Goal: Information Seeking & Learning: Learn about a topic

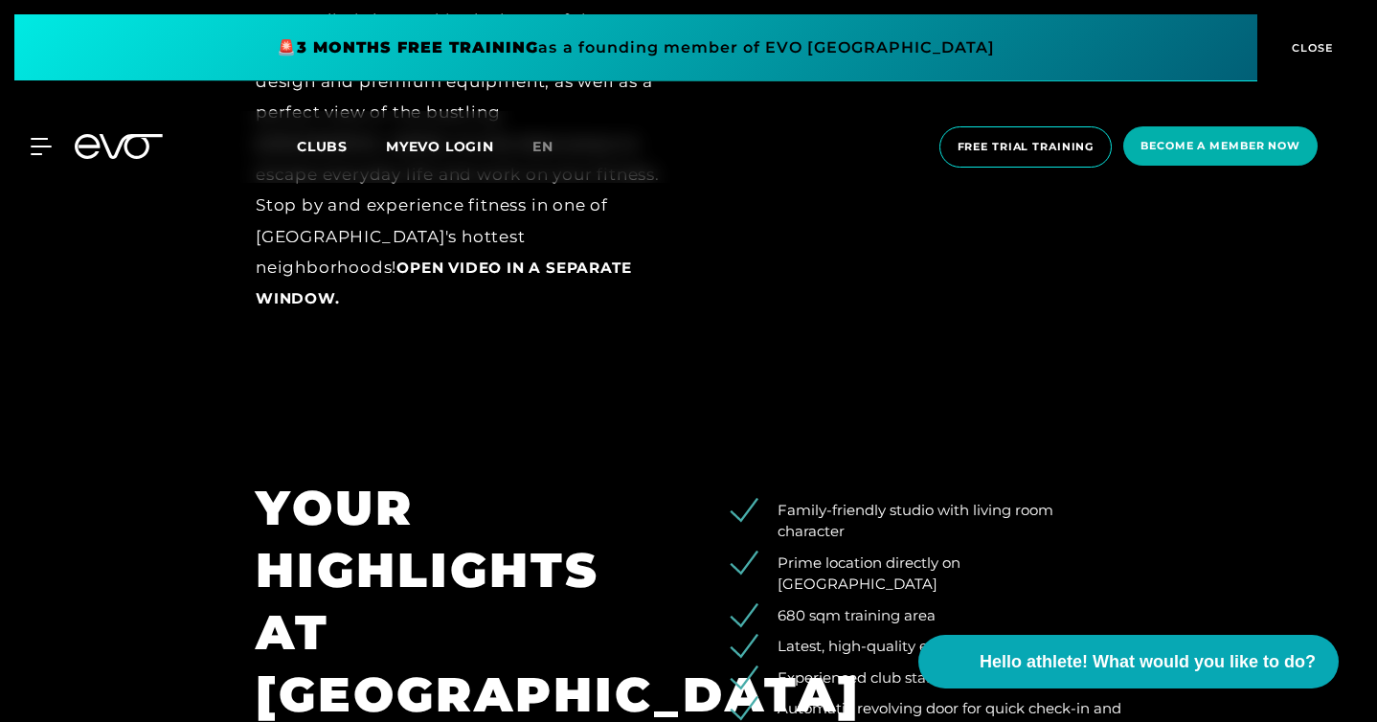
scroll to position [2462, 0]
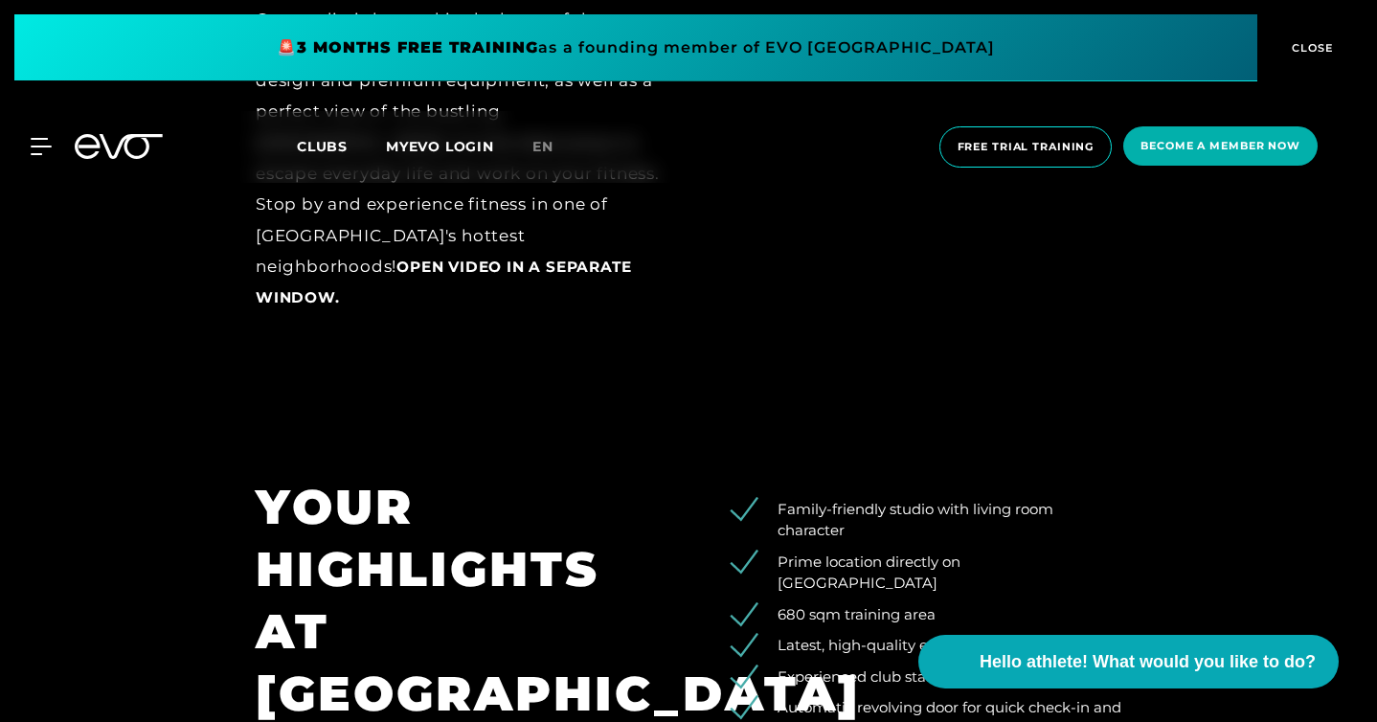
click at [405, 307] on font "Open video in a separate window." at bounding box center [443, 282] width 375 height 49
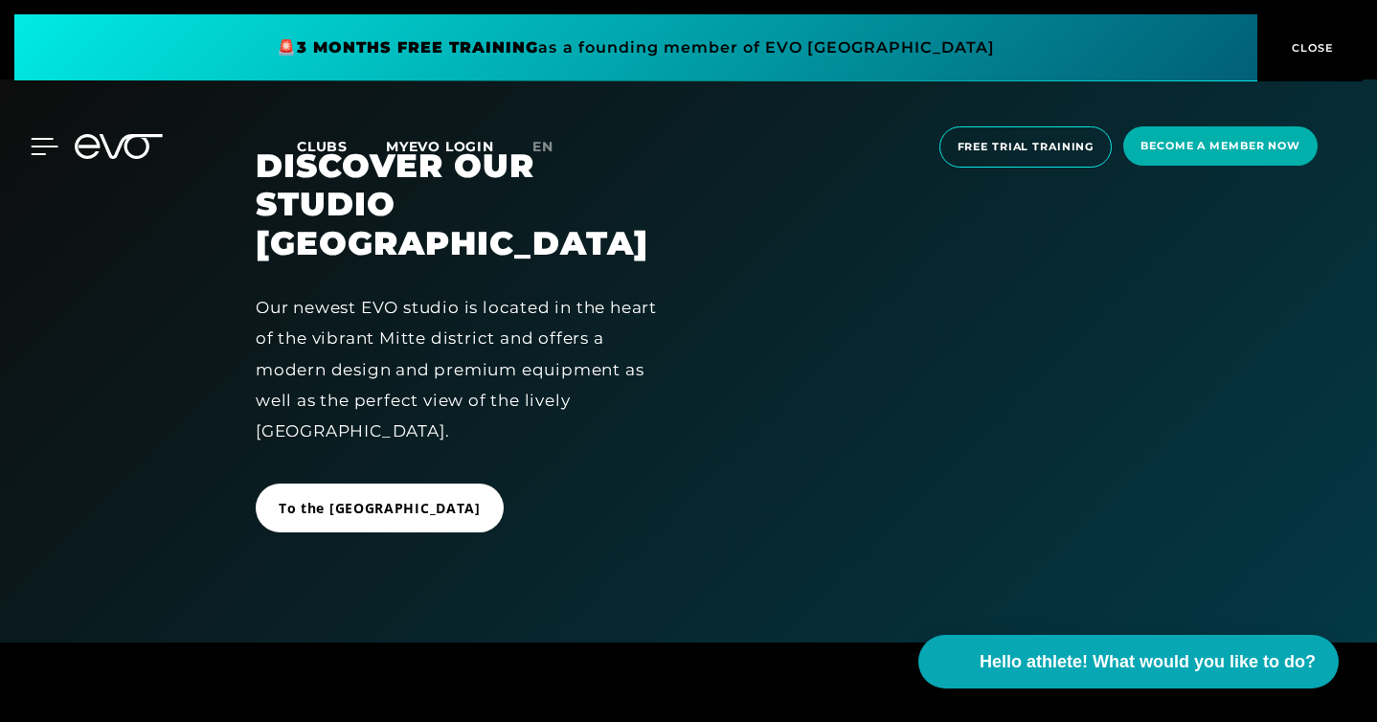
click at [36, 148] on icon at bounding box center [45, 146] width 28 height 17
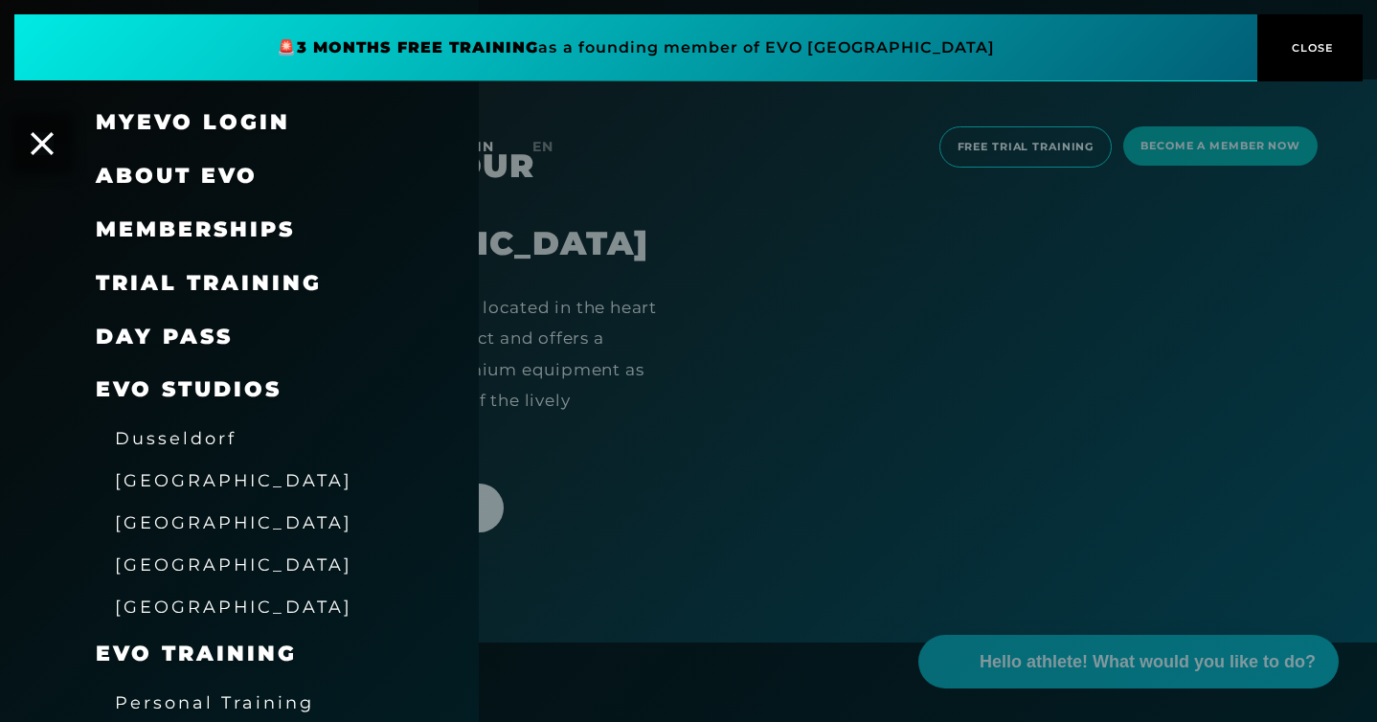
click at [162, 489] on font "[GEOGRAPHIC_DATA]" at bounding box center [234, 480] width 238 height 20
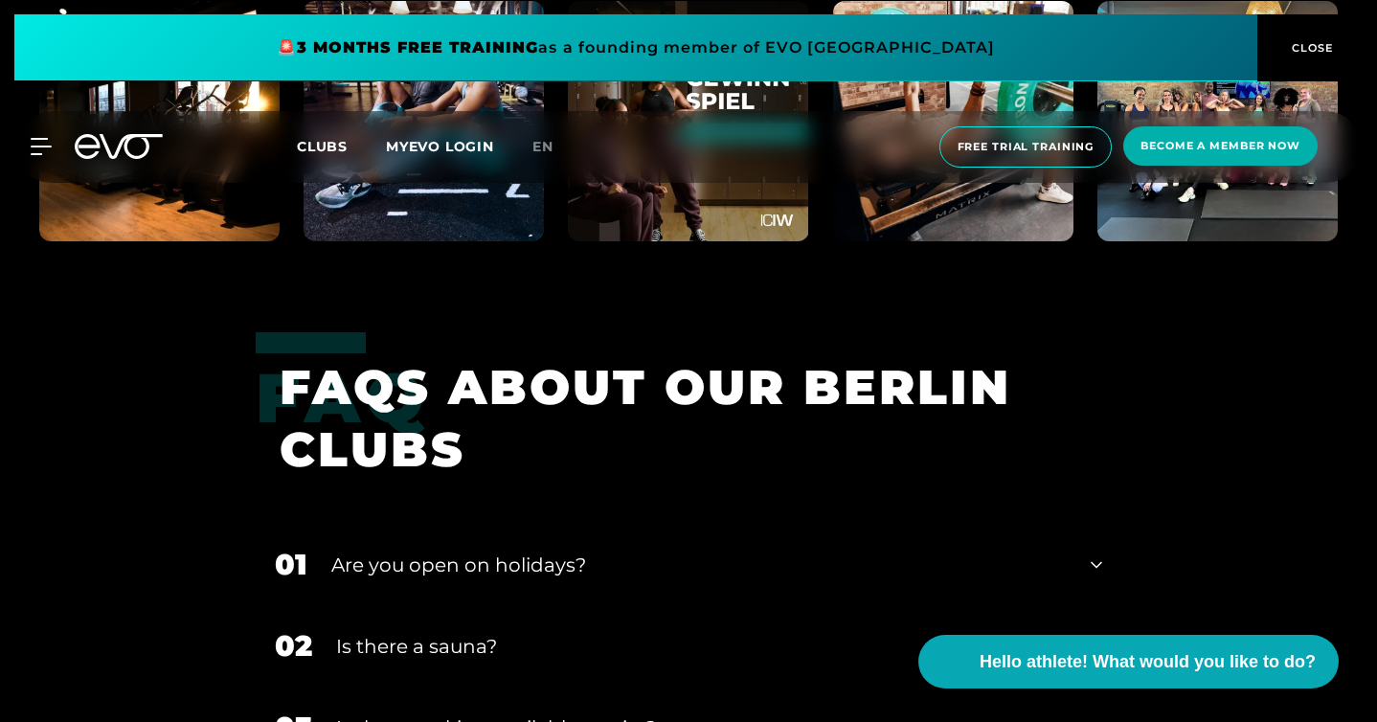
scroll to position [5940, 0]
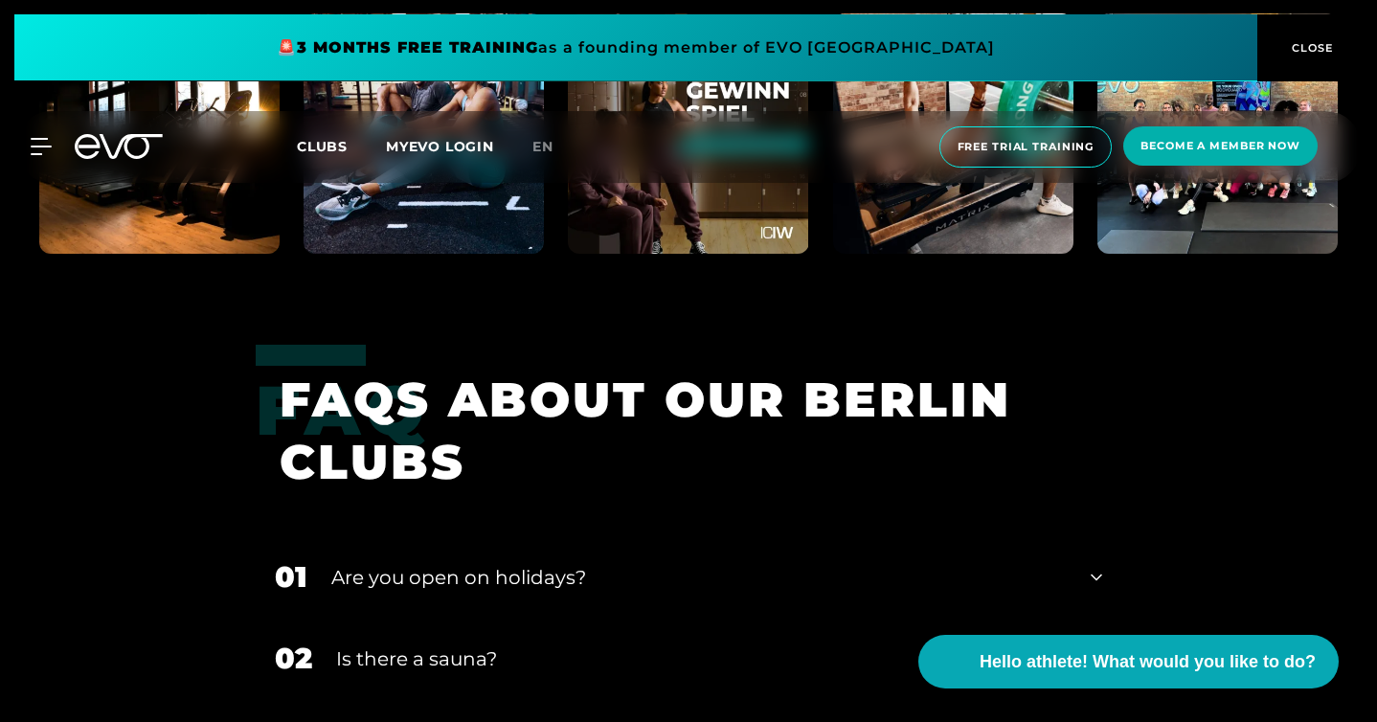
click at [336, 648] on font "Is there a sauna?" at bounding box center [416, 659] width 161 height 23
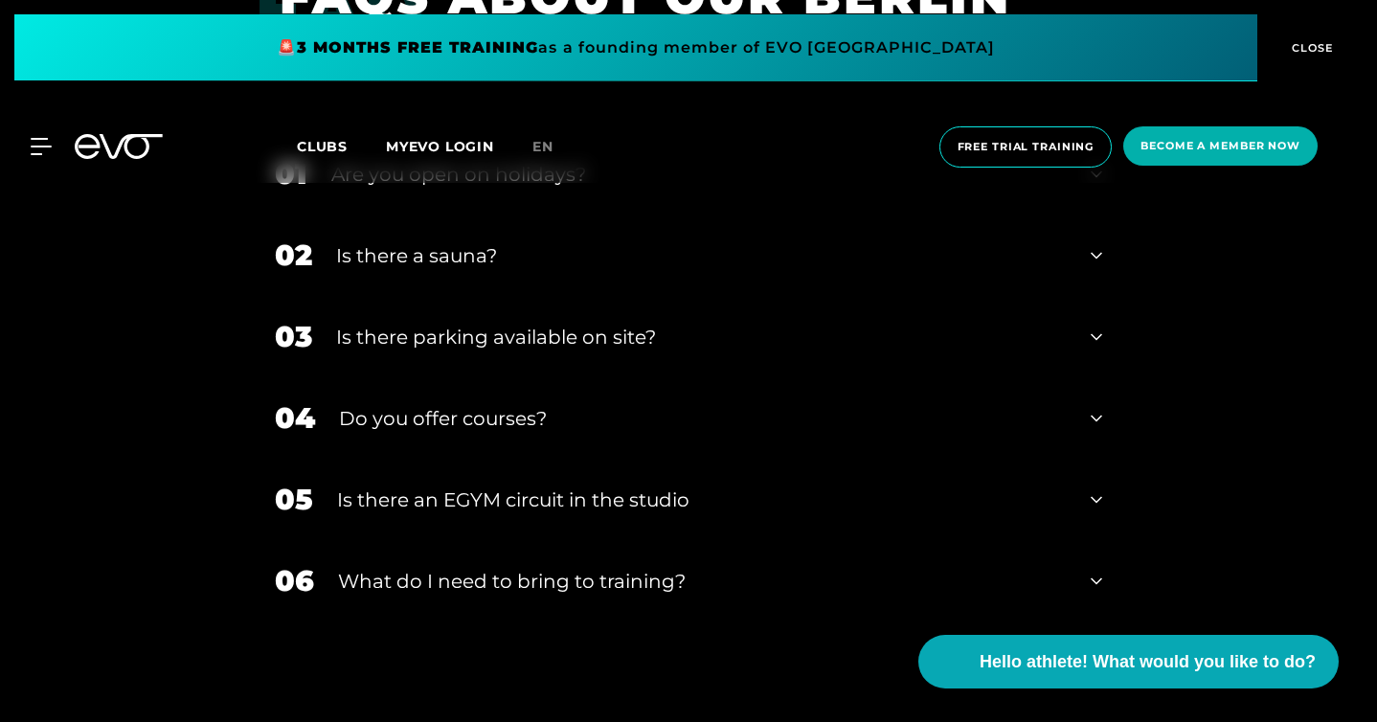
scroll to position [6337, 0]
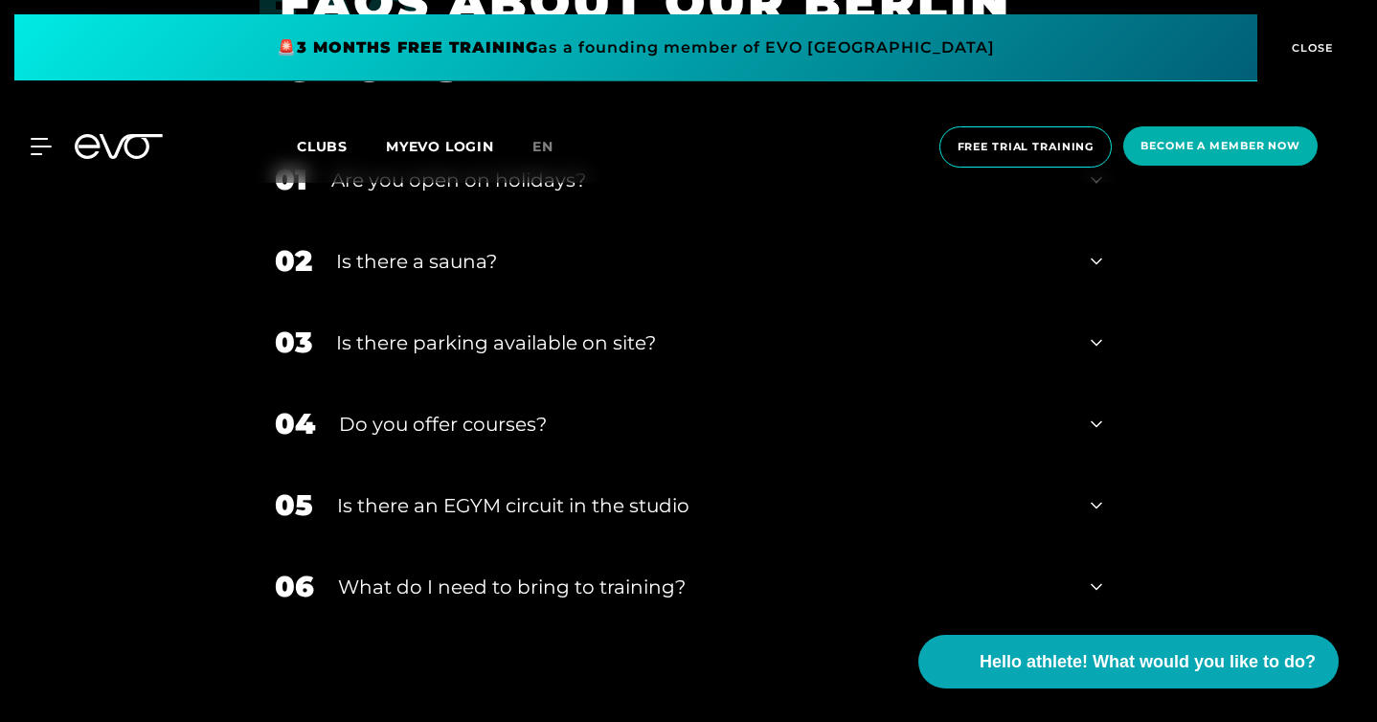
click at [339, 413] on font "Do you offer courses?" at bounding box center [443, 424] width 208 height 23
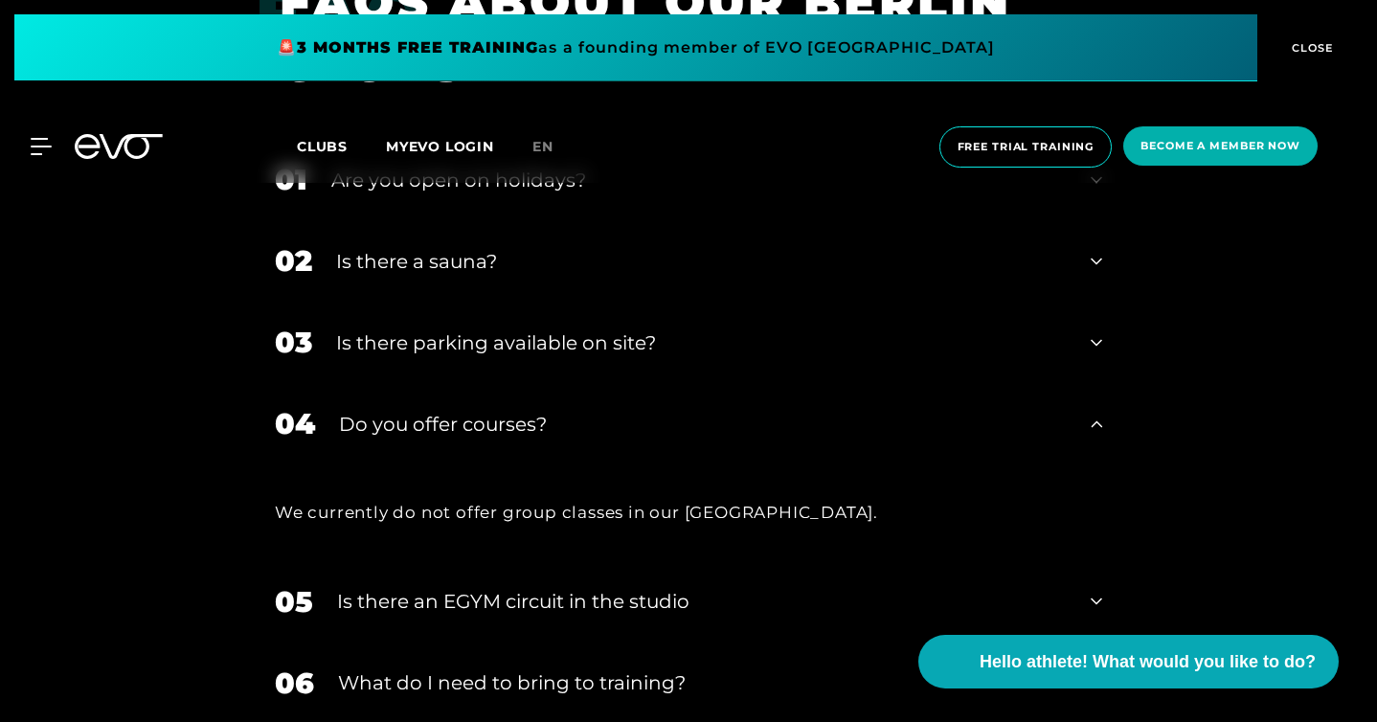
click at [339, 413] on font "Do you offer courses?" at bounding box center [443, 424] width 208 height 23
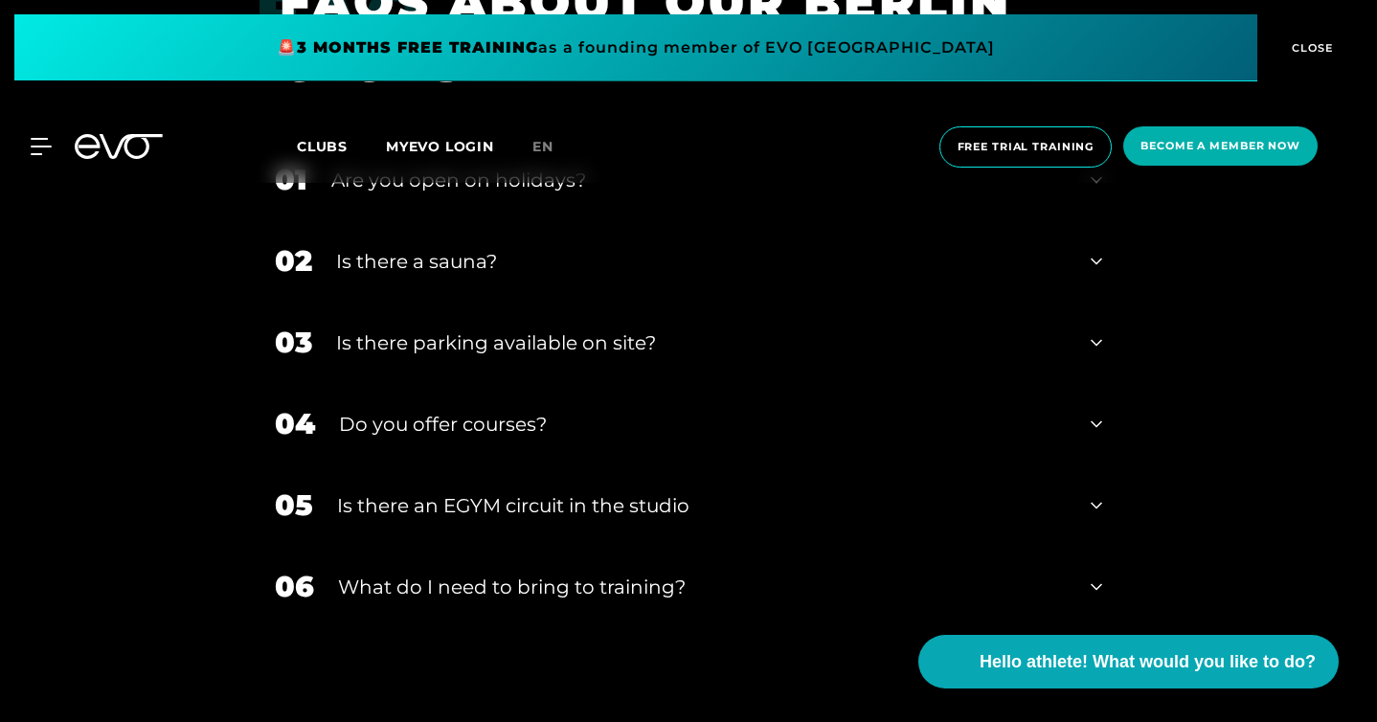
click at [337, 494] on font "Is there an EGYM circuit in the studio" at bounding box center [513, 505] width 353 height 23
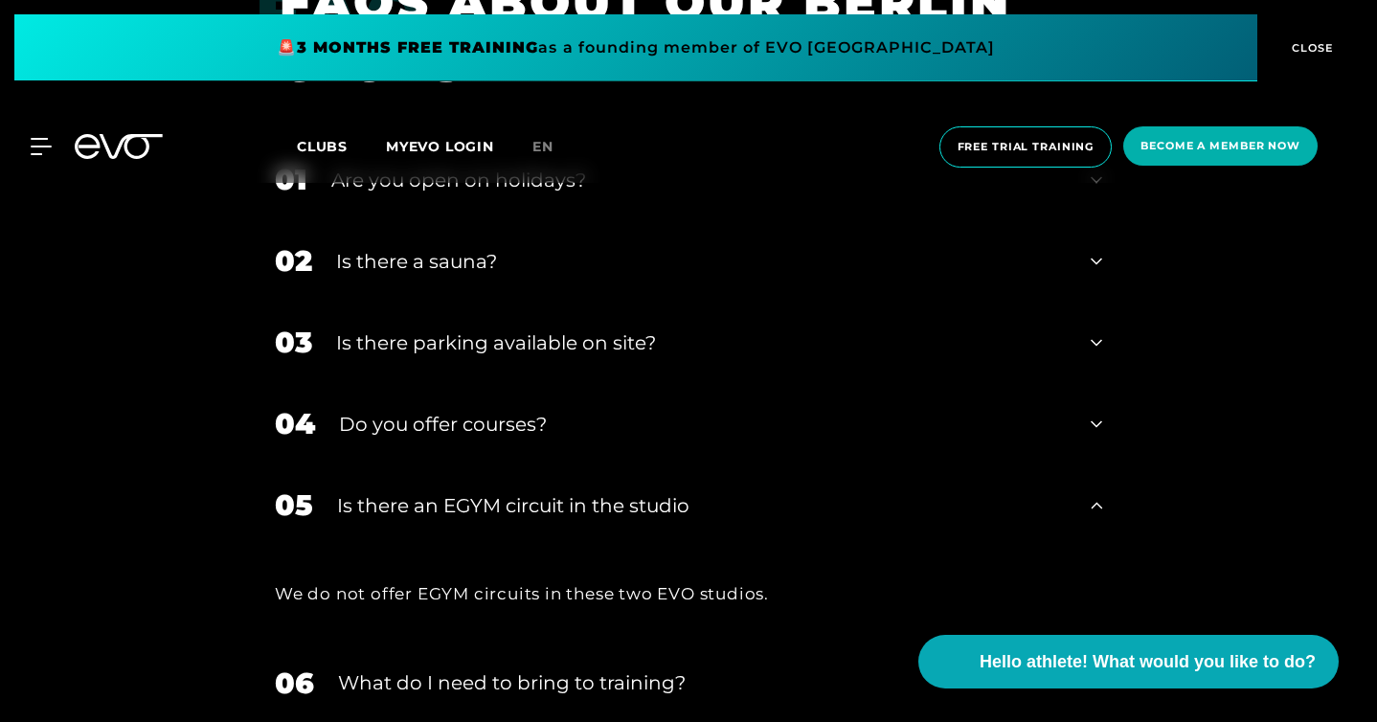
click at [337, 494] on font "Is there an EGYM circuit in the studio" at bounding box center [513, 505] width 353 height 23
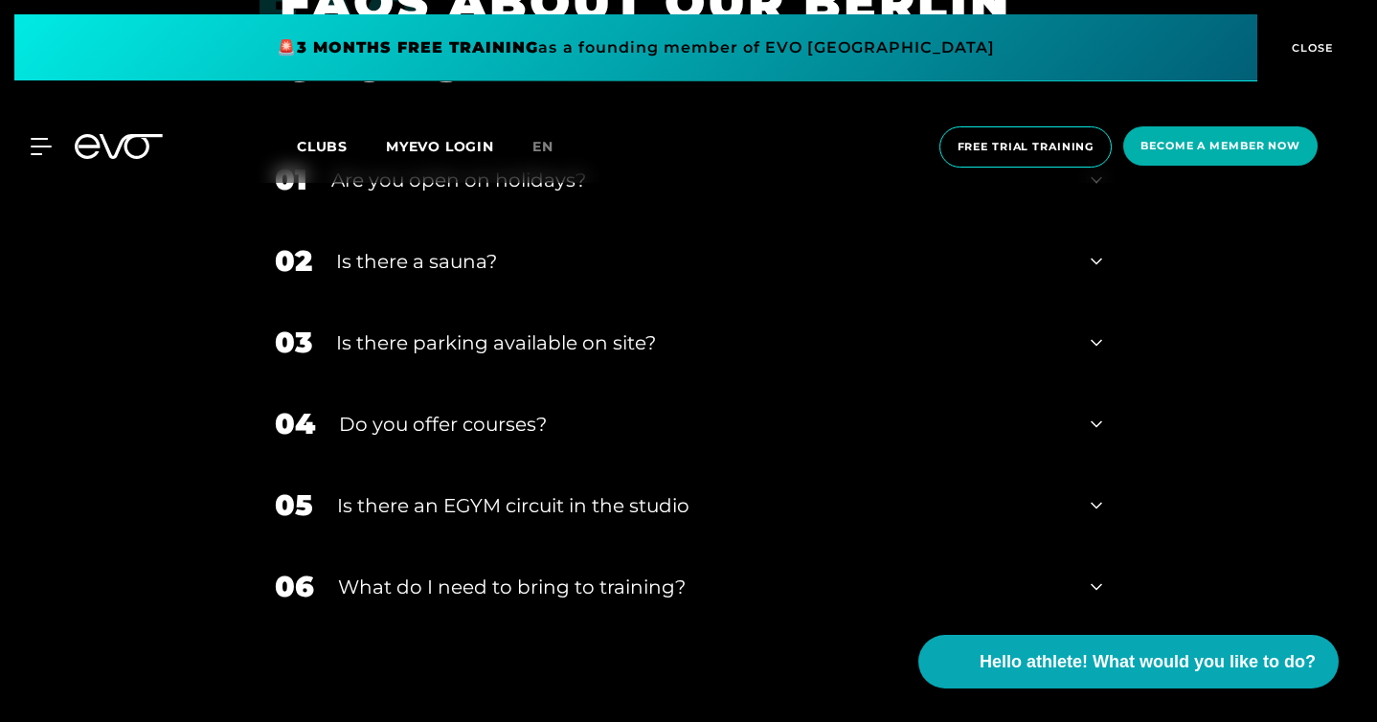
click at [256, 546] on div "06 What do I need to bring to training?" at bounding box center [689, 586] width 866 height 81
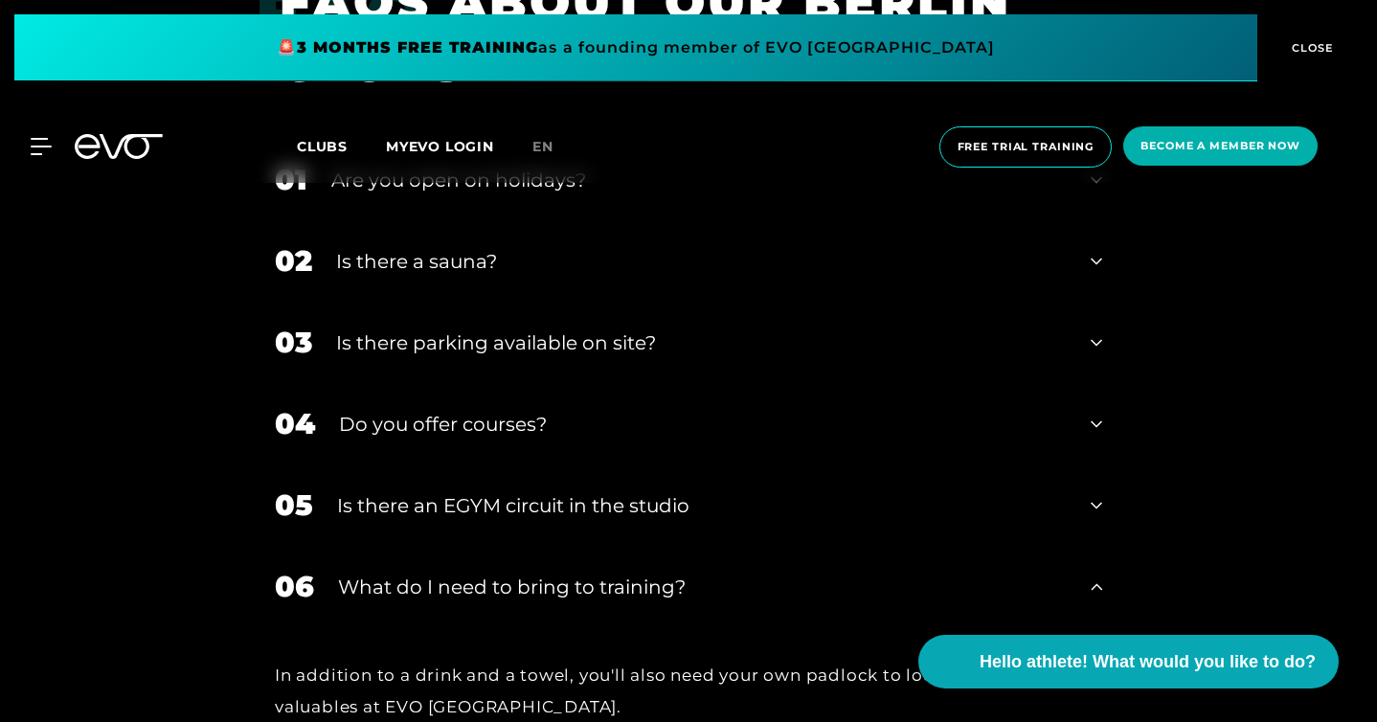
click at [256, 546] on div "06 What do I need to bring to training?" at bounding box center [689, 586] width 866 height 81
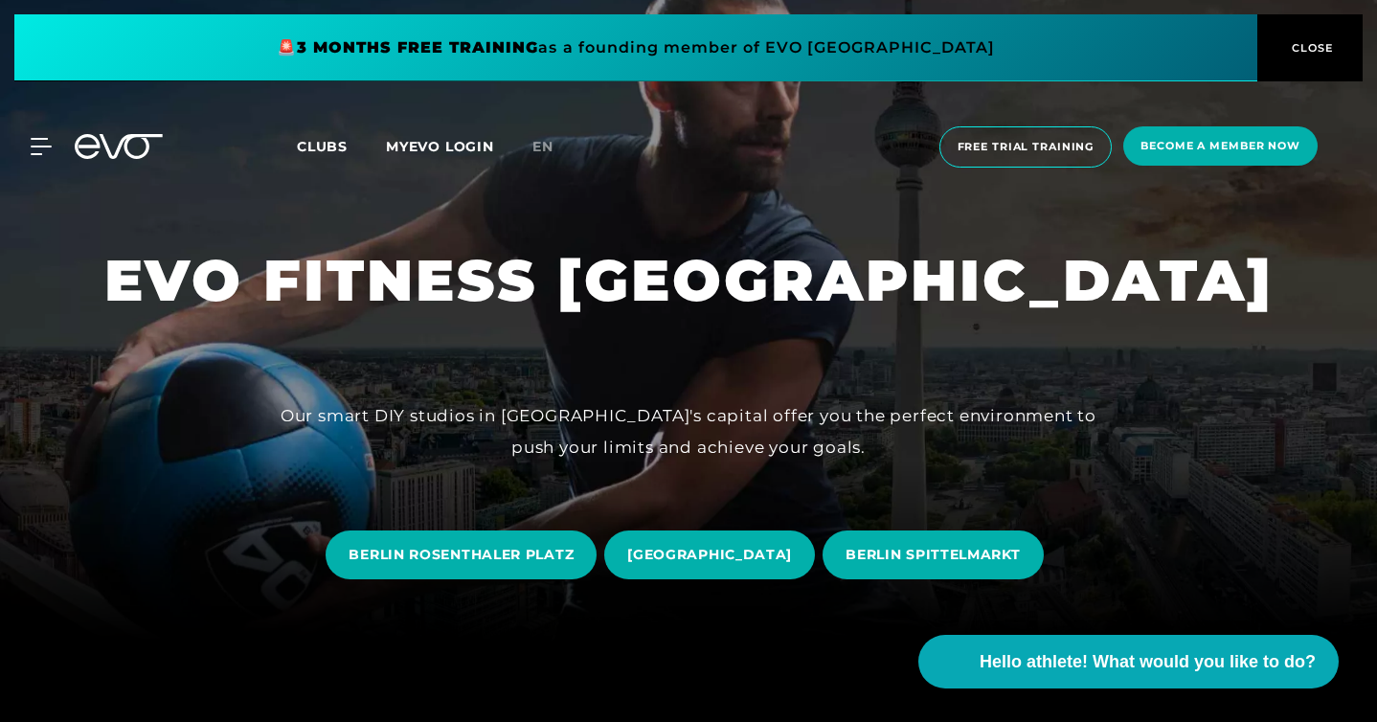
scroll to position [0, 0]
